Goal: Transaction & Acquisition: Book appointment/travel/reservation

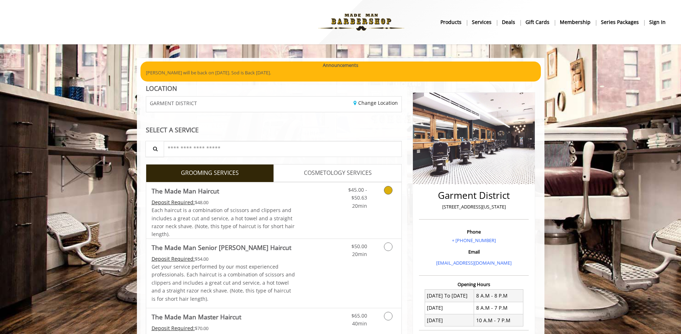
click at [392, 195] on link "Grooming services" at bounding box center [387, 196] width 18 height 28
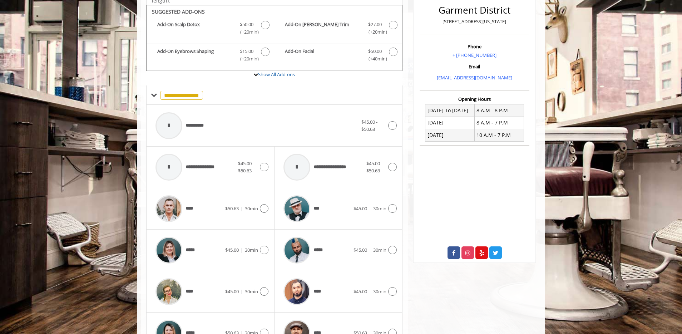
scroll to position [190, 0]
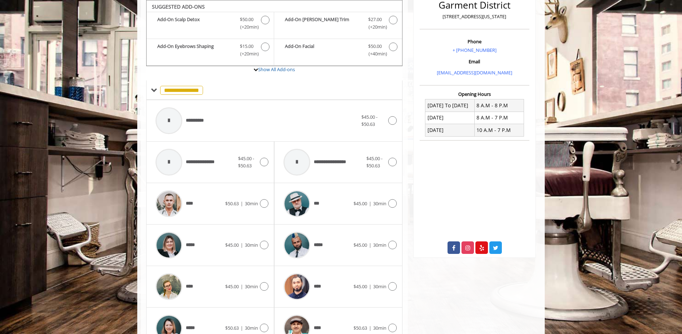
click at [399, 196] on div "*** $45.00 | 30min" at bounding box center [338, 203] width 128 height 41
click at [394, 200] on icon at bounding box center [392, 203] width 9 height 9
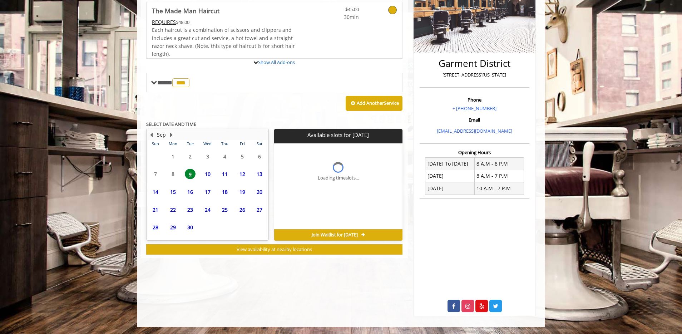
scroll to position [132, 0]
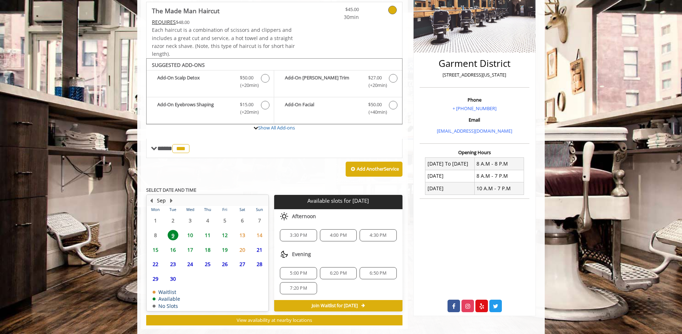
click at [243, 233] on span "13" at bounding box center [242, 235] width 11 height 10
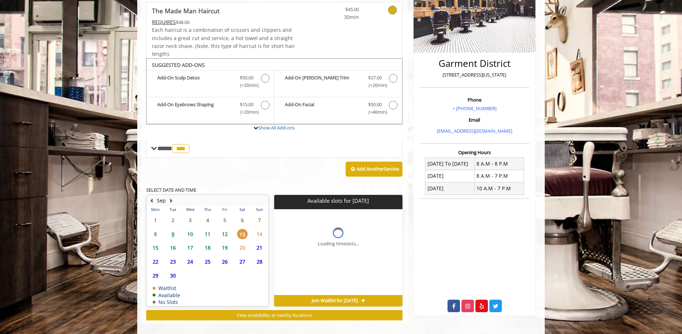
scroll to position [140, 0]
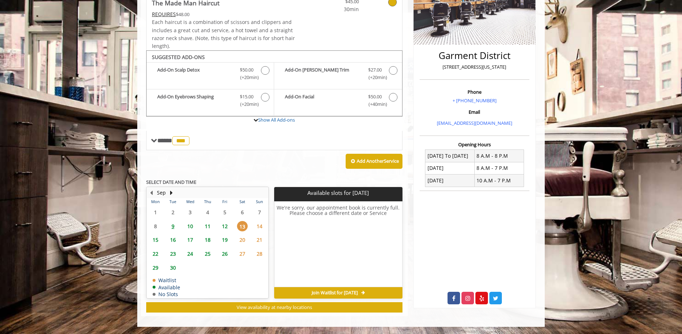
click at [226, 226] on span "12" at bounding box center [224, 226] width 11 height 10
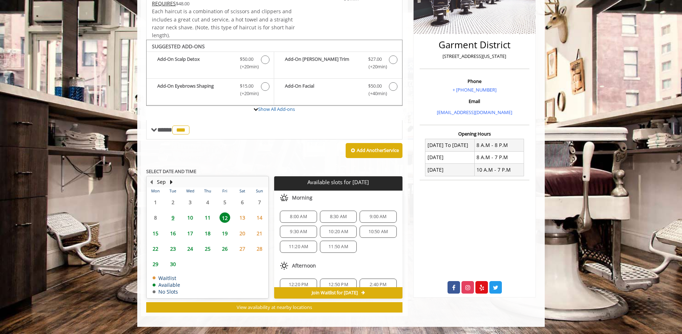
click at [337, 231] on span "10:20 AM" at bounding box center [338, 232] width 20 height 6
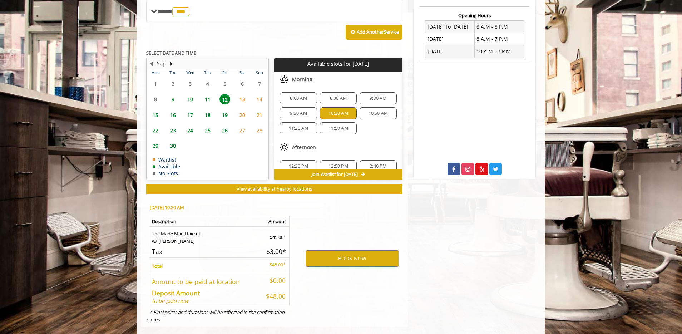
scroll to position [279, 0]
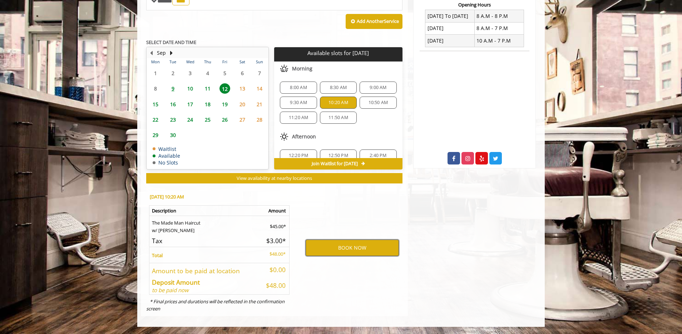
click at [342, 247] on button "BOOK NOW" at bounding box center [352, 247] width 93 height 16
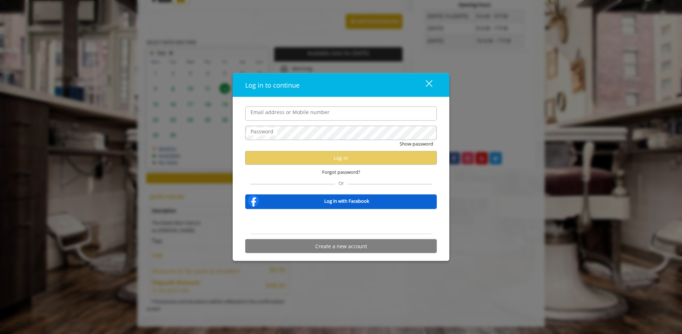
type input "**********"
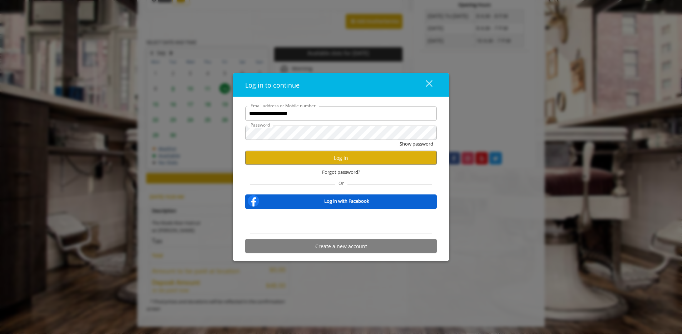
scroll to position [0, 0]
click at [317, 154] on button "Log in" at bounding box center [341, 158] width 192 height 14
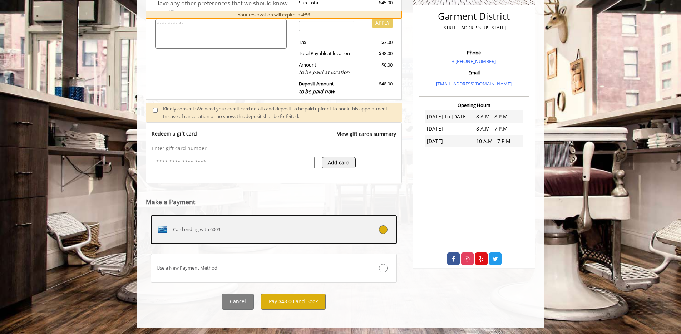
scroll to position [180, 0]
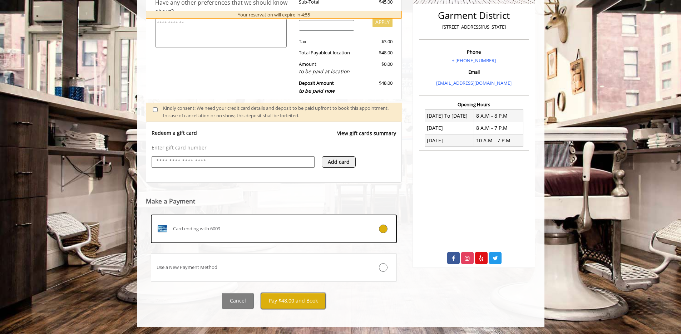
click at [299, 306] on button "Pay $48.00 and Book" at bounding box center [293, 301] width 65 height 16
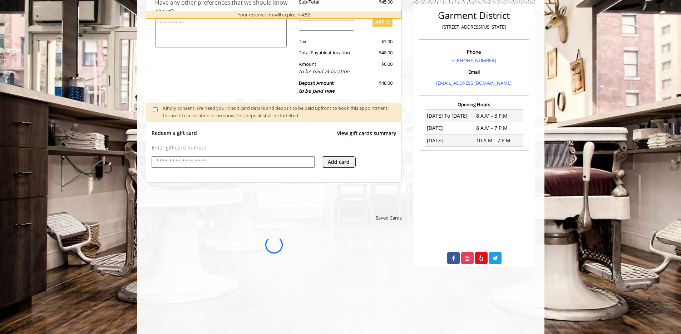
scroll to position [0, 0]
